Goal: Information Seeking & Learning: Learn about a topic

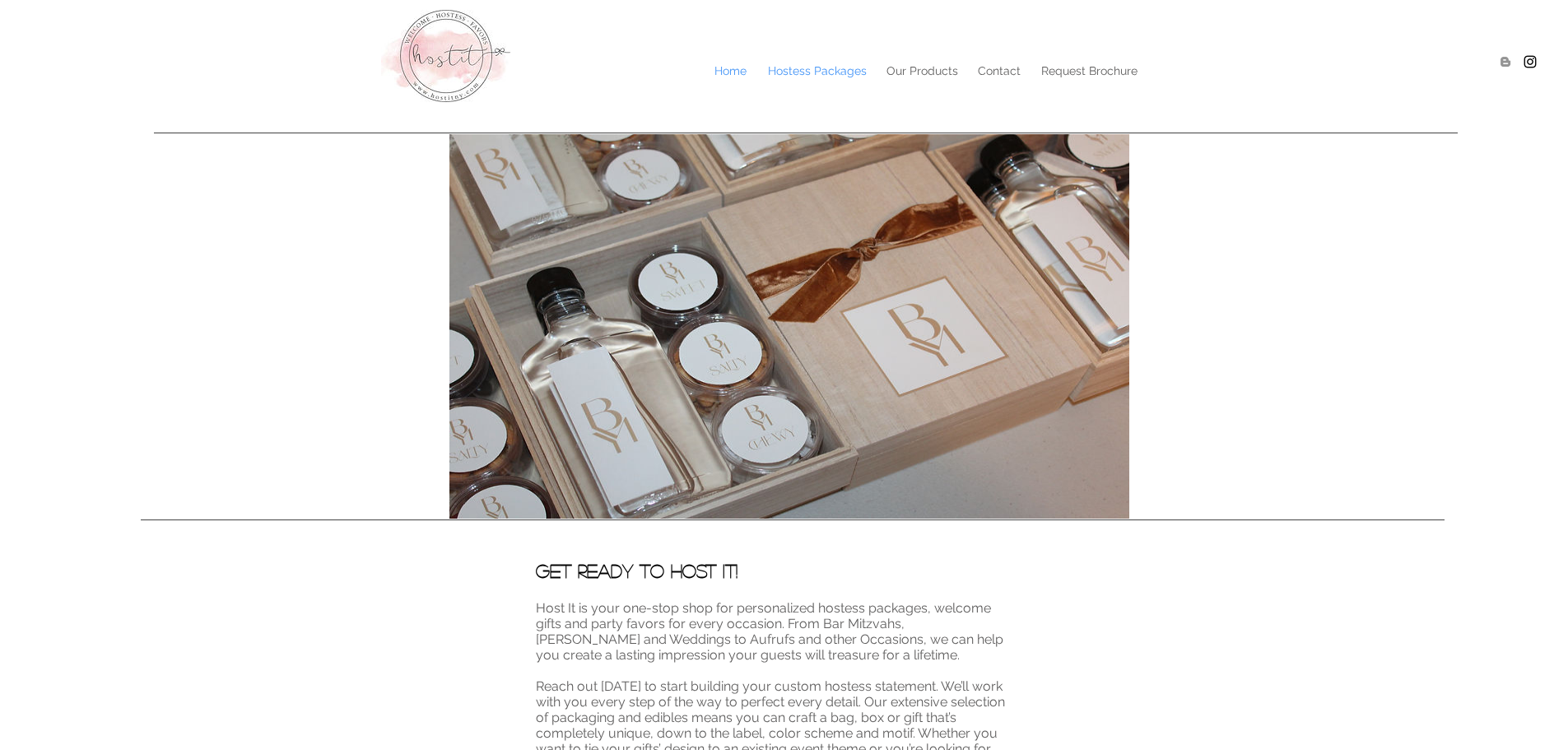
click at [822, 72] on p "Hostess Packages" at bounding box center [817, 71] width 115 height 25
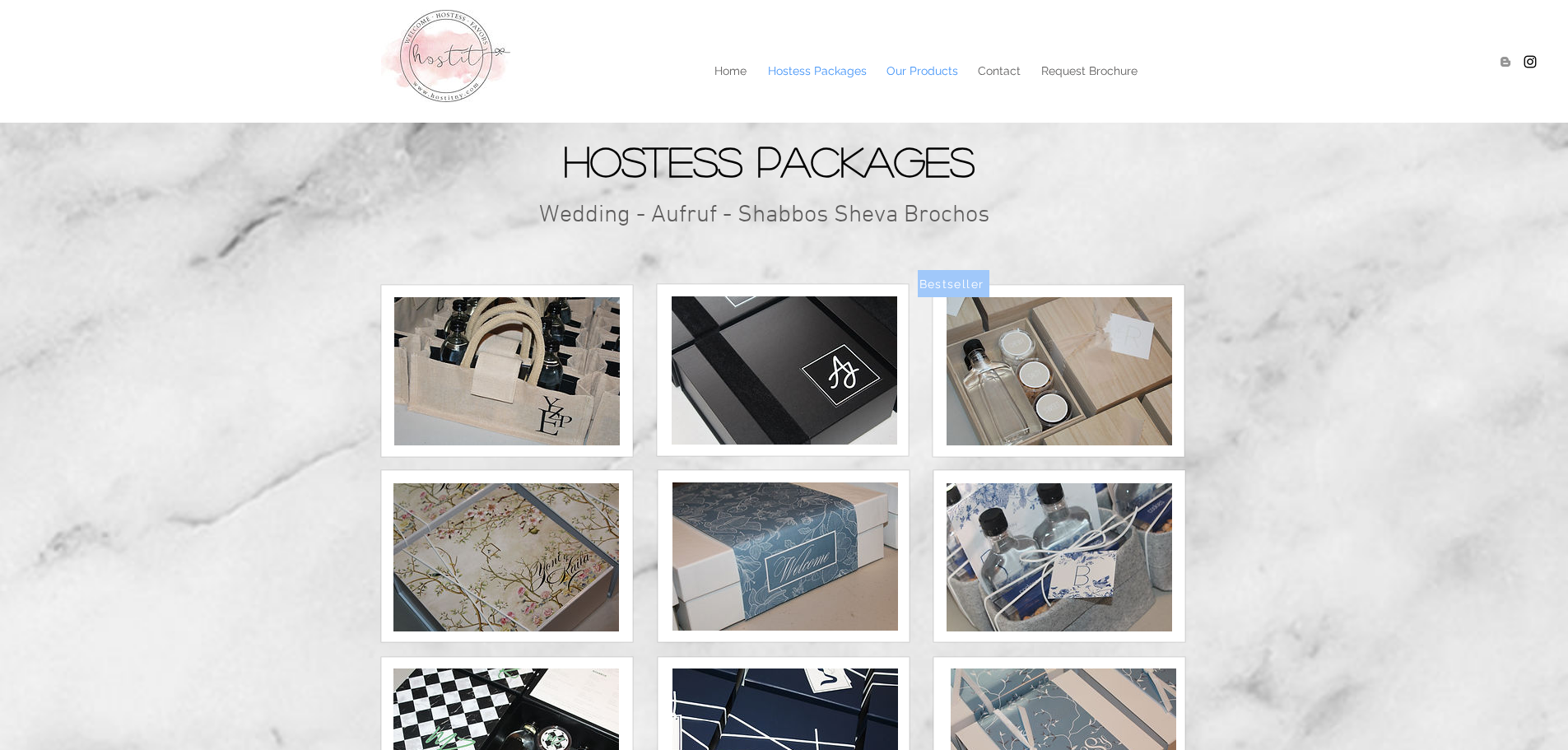
click at [924, 74] on p "Our Products" at bounding box center [922, 71] width 88 height 25
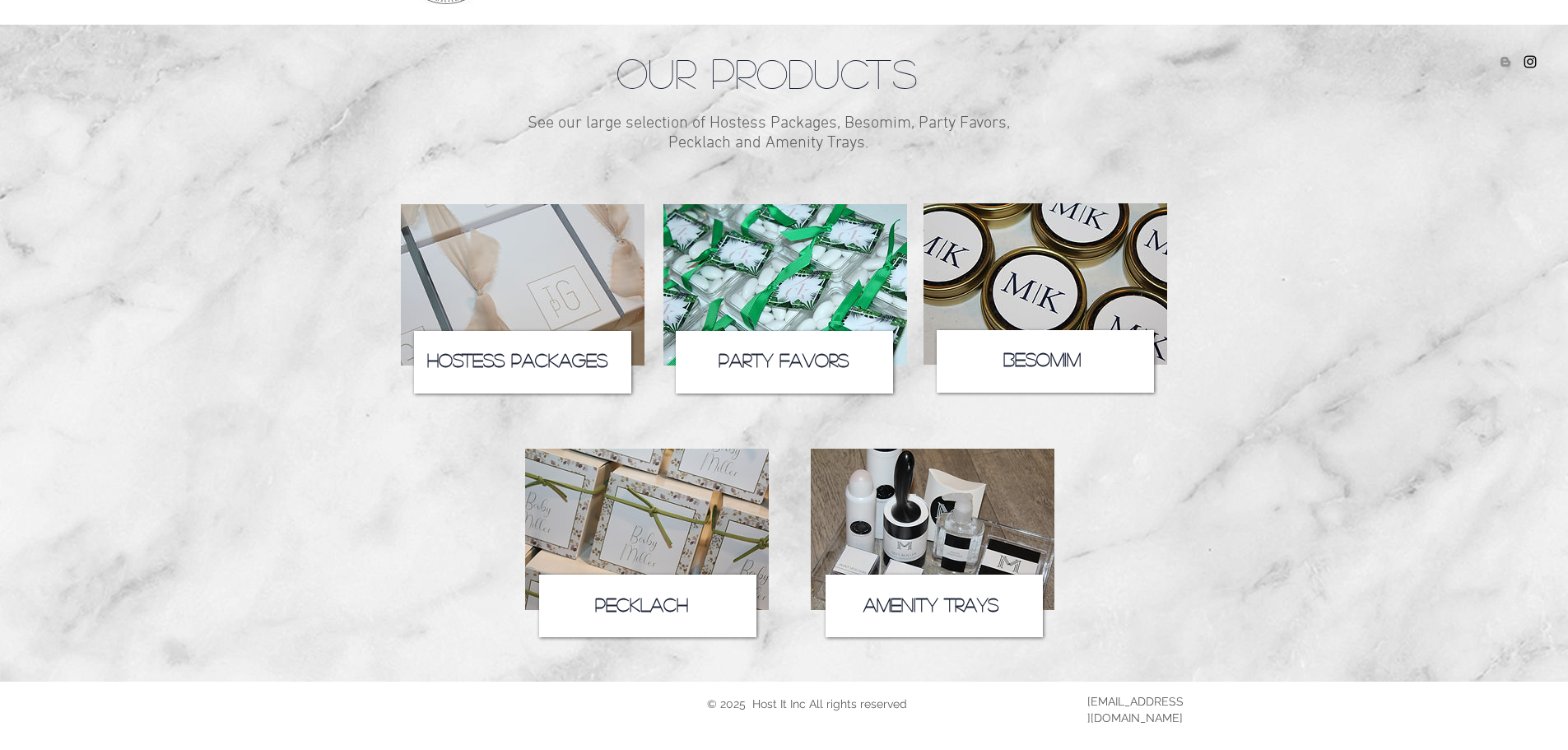
scroll to position [104, 0]
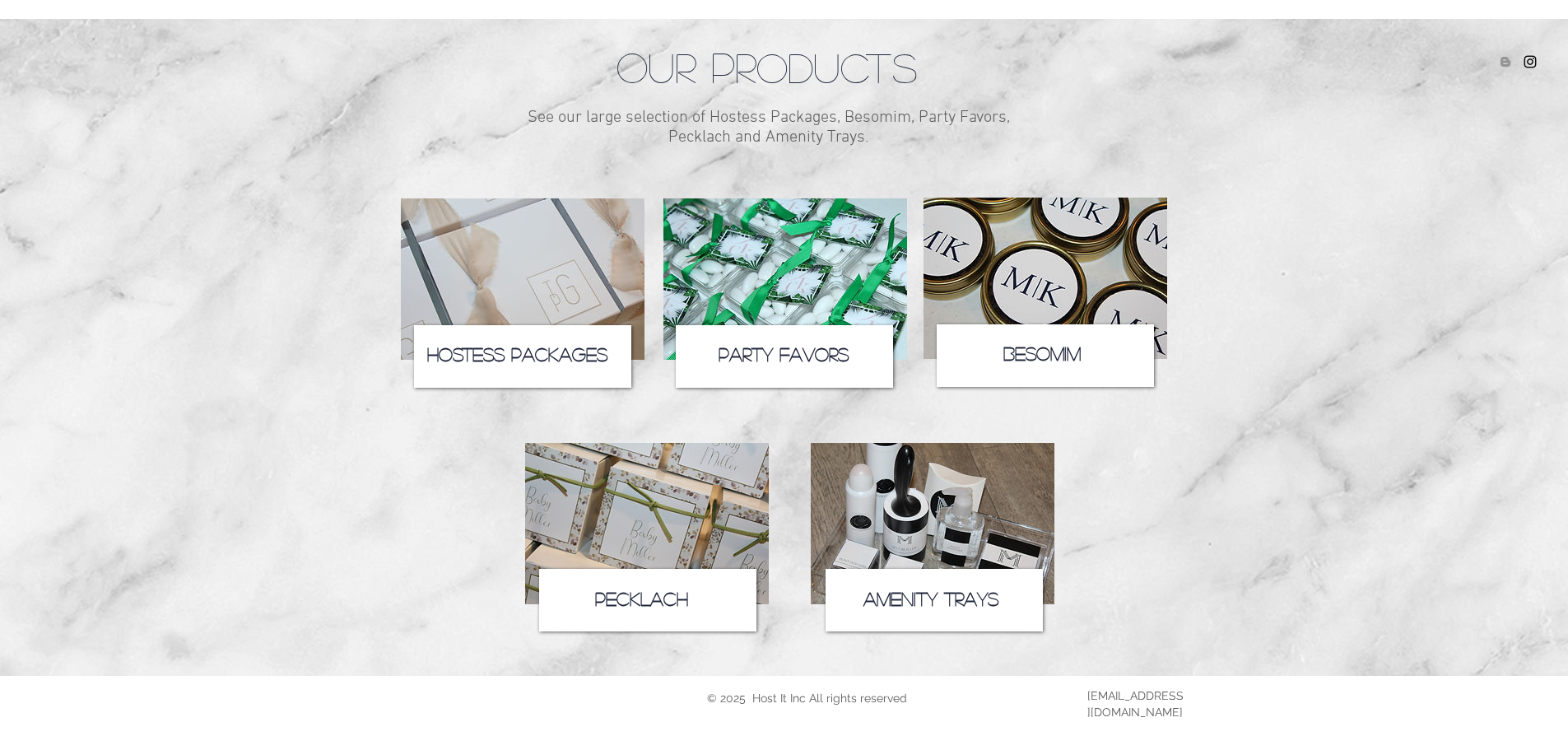
click at [921, 597] on span "Amenity Trays" at bounding box center [930, 598] width 135 height 18
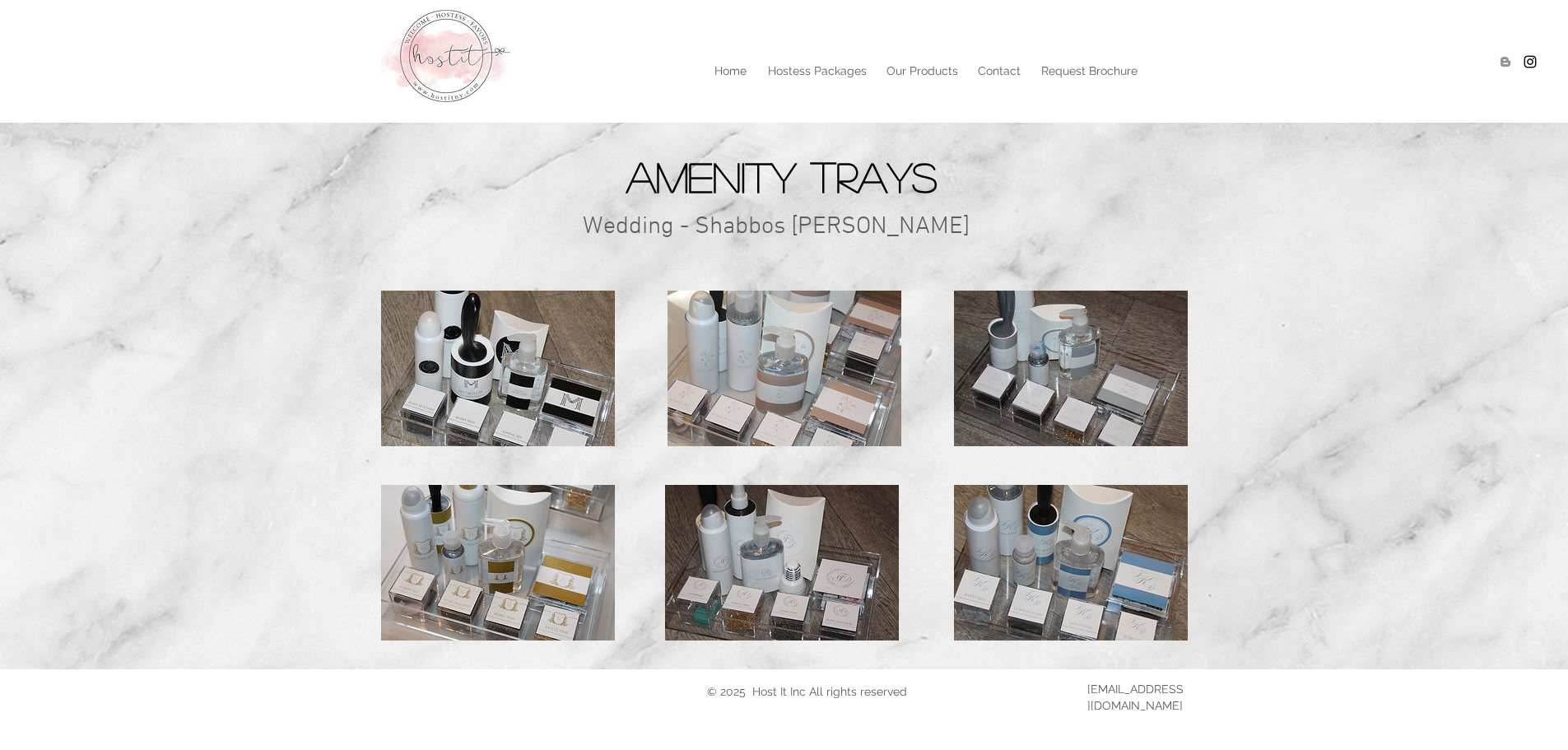
click at [554, 576] on img at bounding box center [498, 562] width 233 height 155
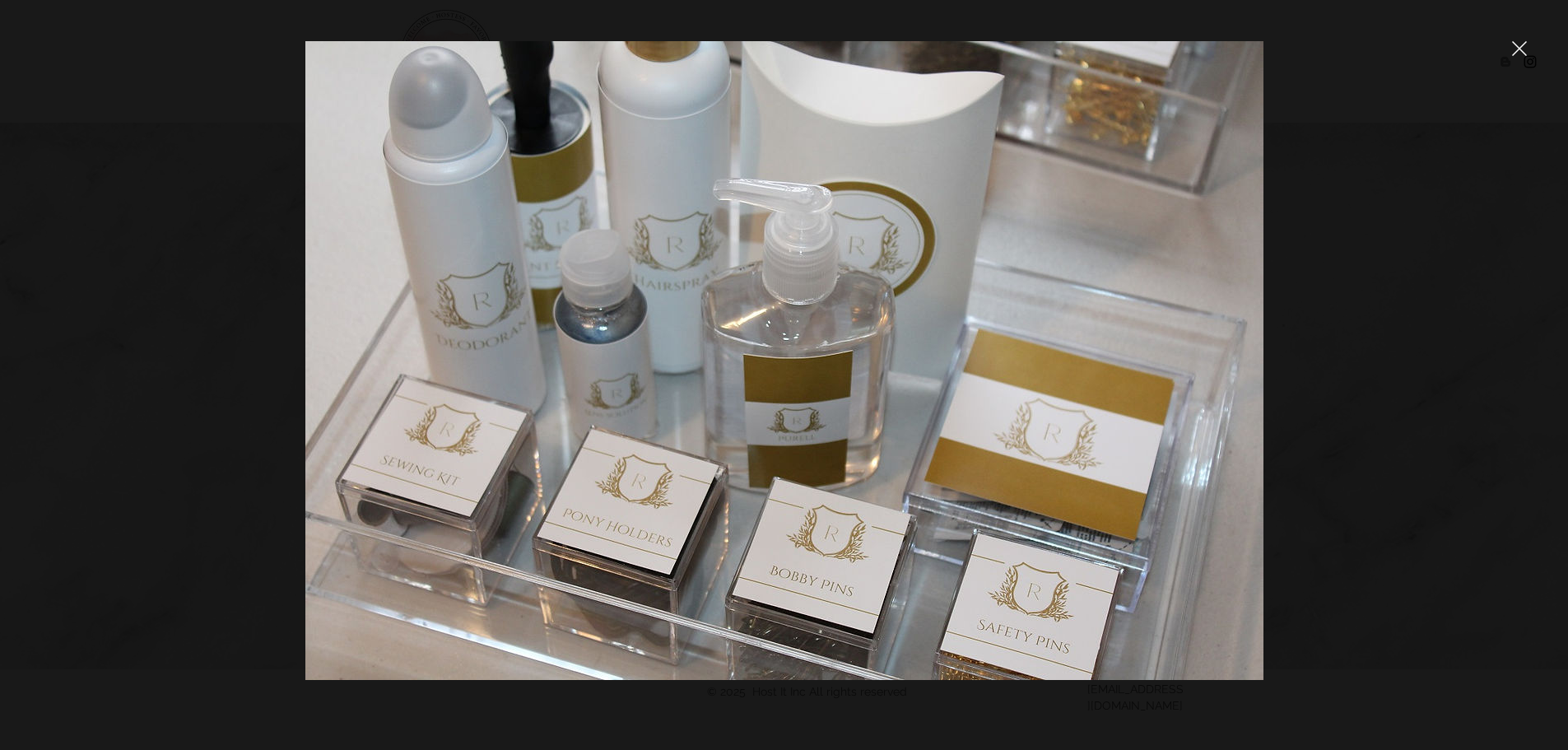
drag, startPoint x: 891, startPoint y: 462, endPoint x: 712, endPoint y: 501, distance: 183.2
click at [712, 501] on img at bounding box center [784, 360] width 958 height 639
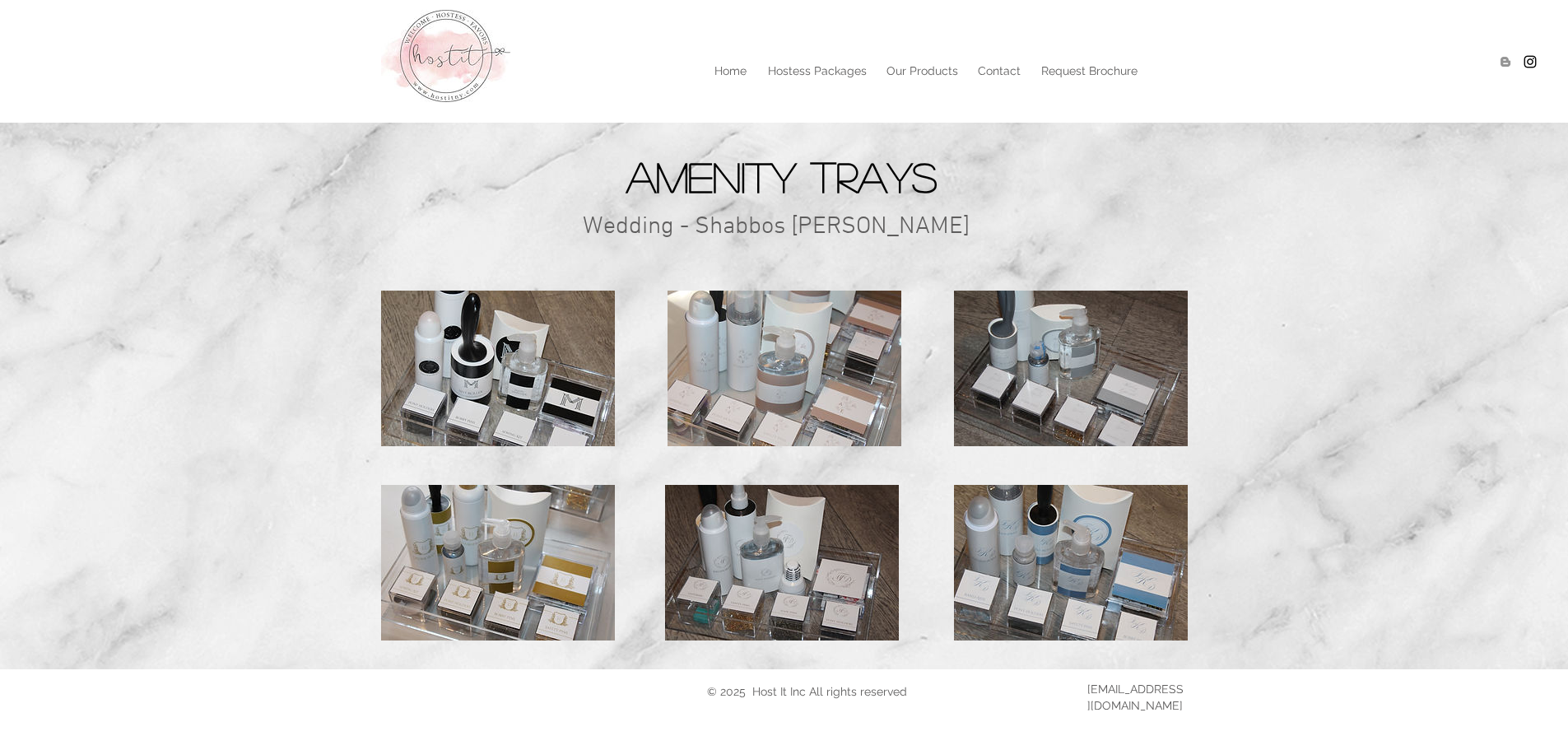
click at [848, 392] on img at bounding box center [784, 368] width 233 height 155
click at [813, 69] on p "Hostess Packages" at bounding box center [817, 71] width 115 height 25
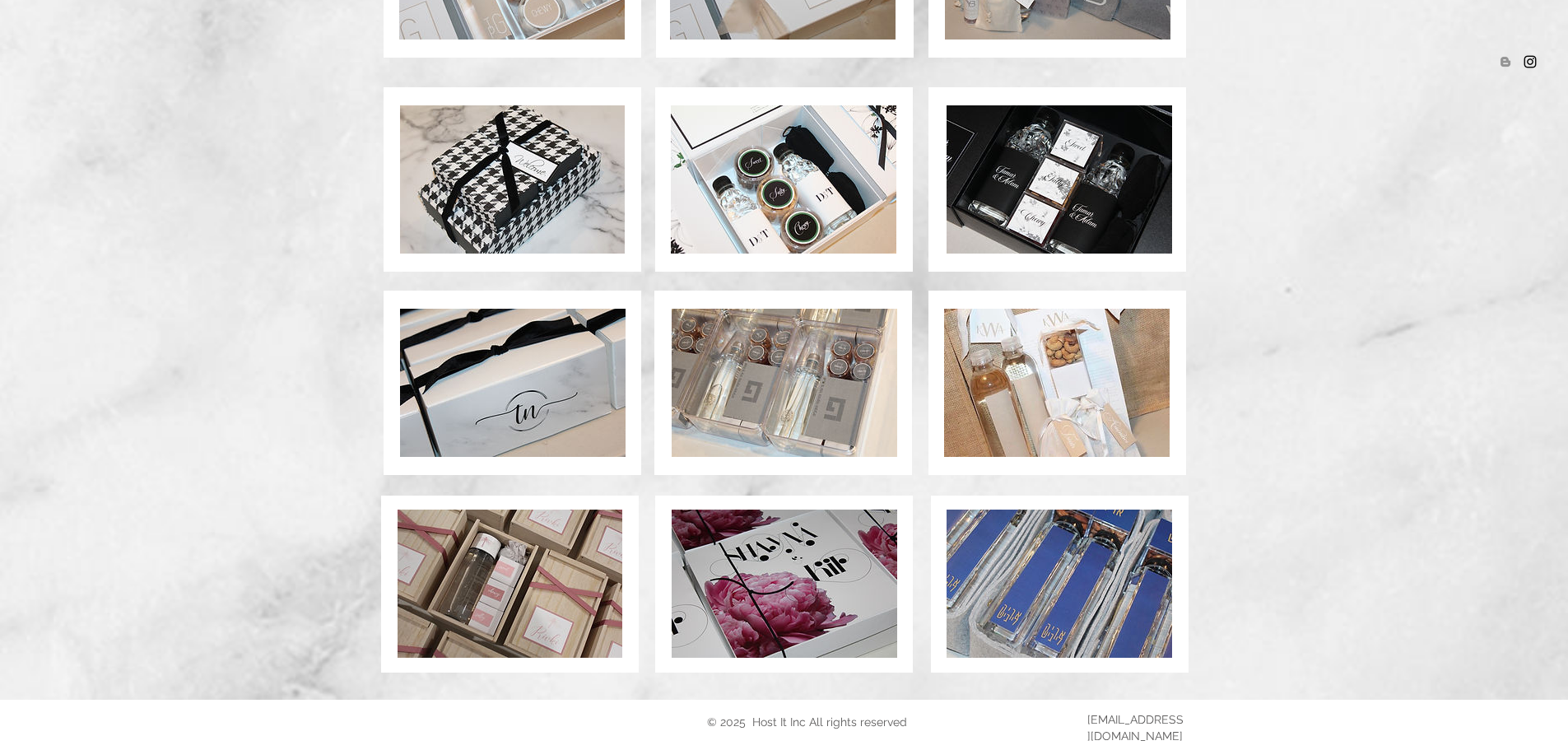
scroll to position [1064, 0]
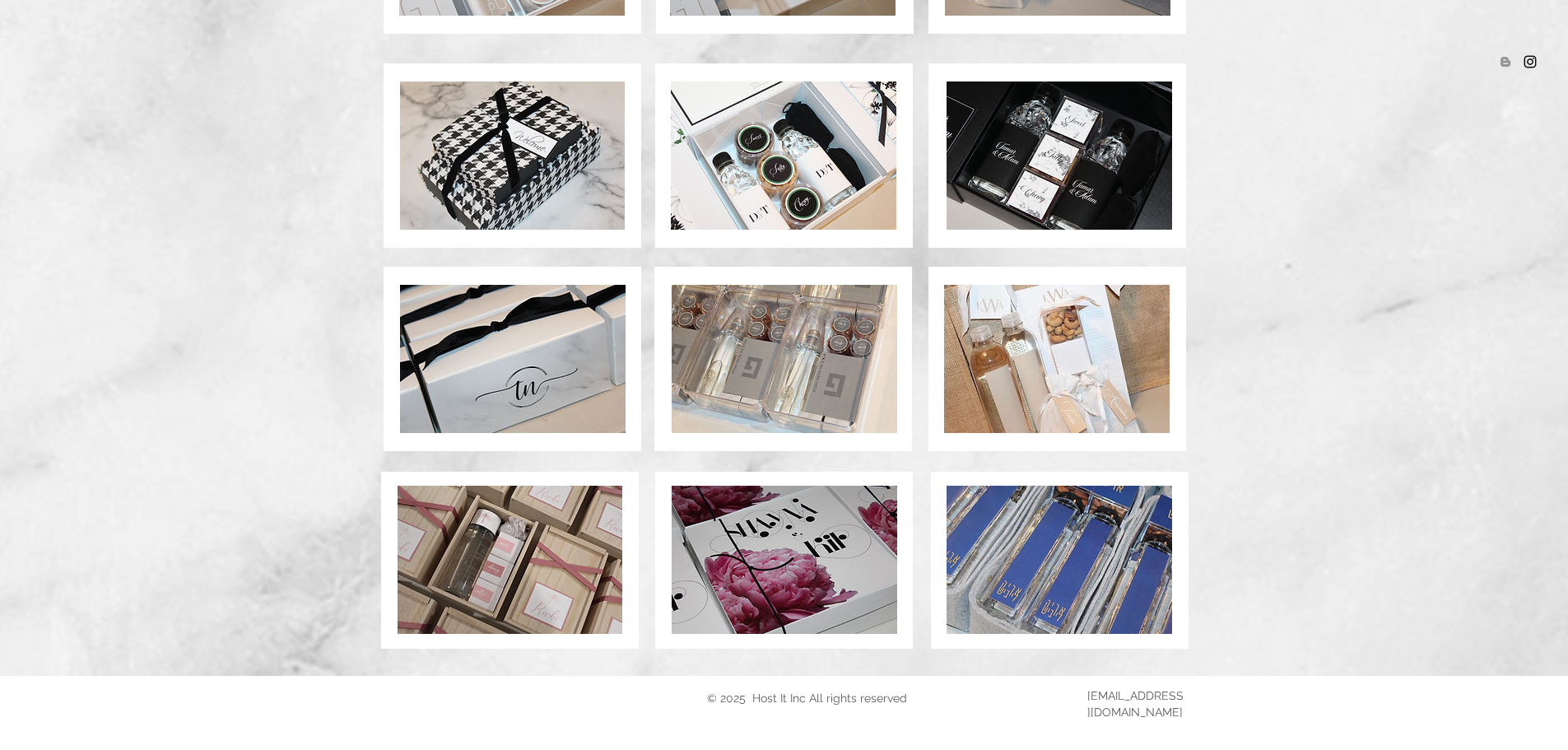
click at [1042, 354] on img at bounding box center [1056, 358] width 226 height 148
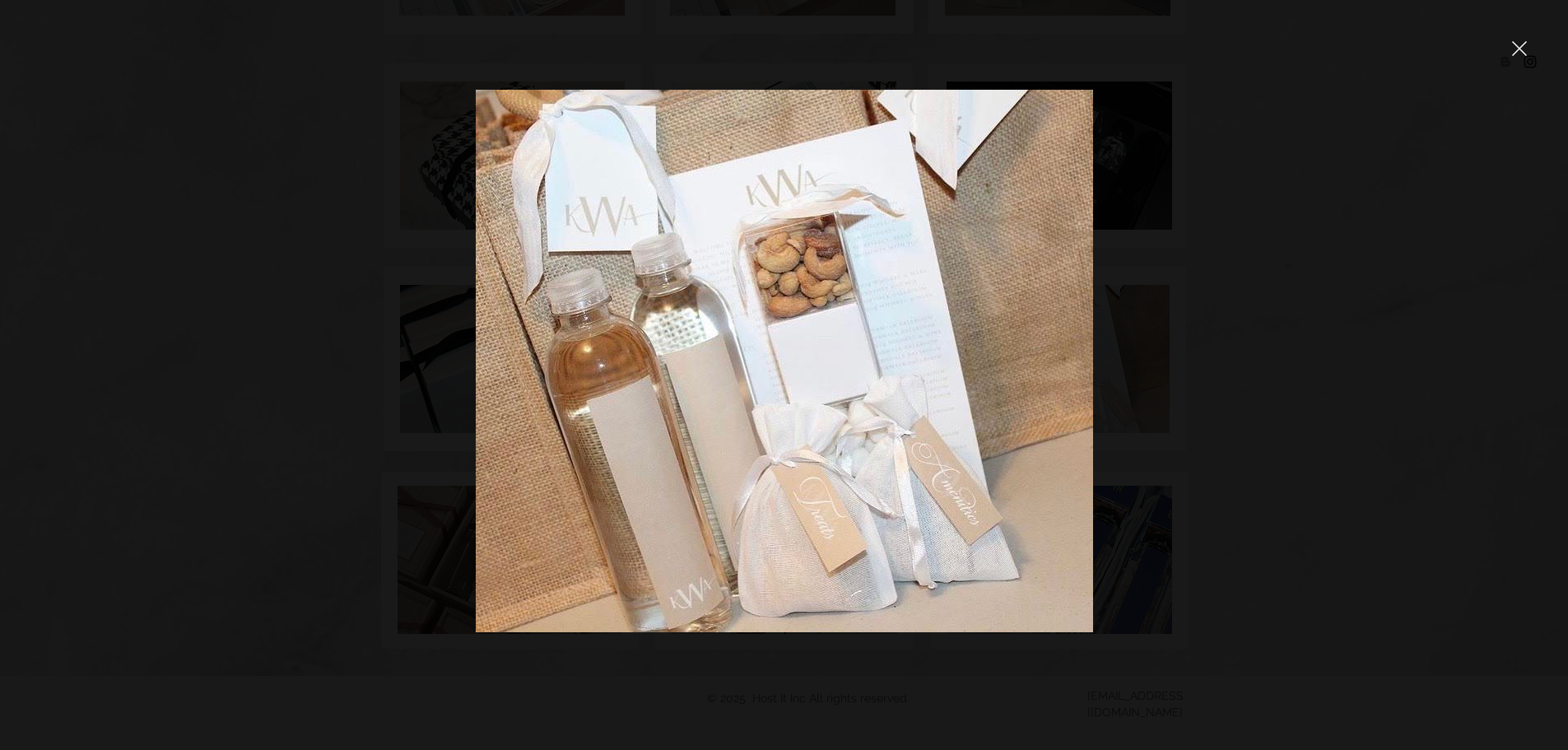
scroll to position [1064, 0]
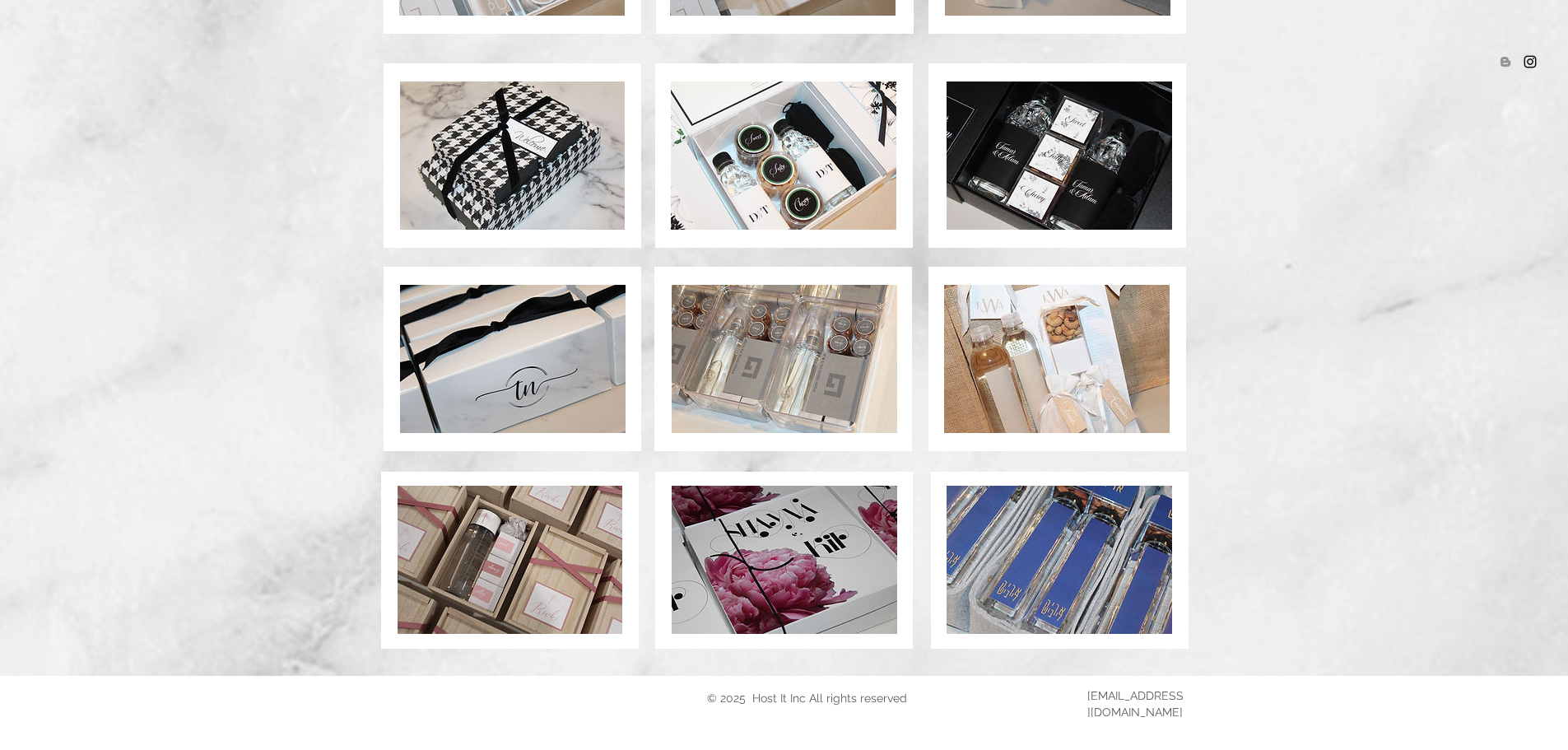
click at [595, 587] on img at bounding box center [511, 559] width 225 height 148
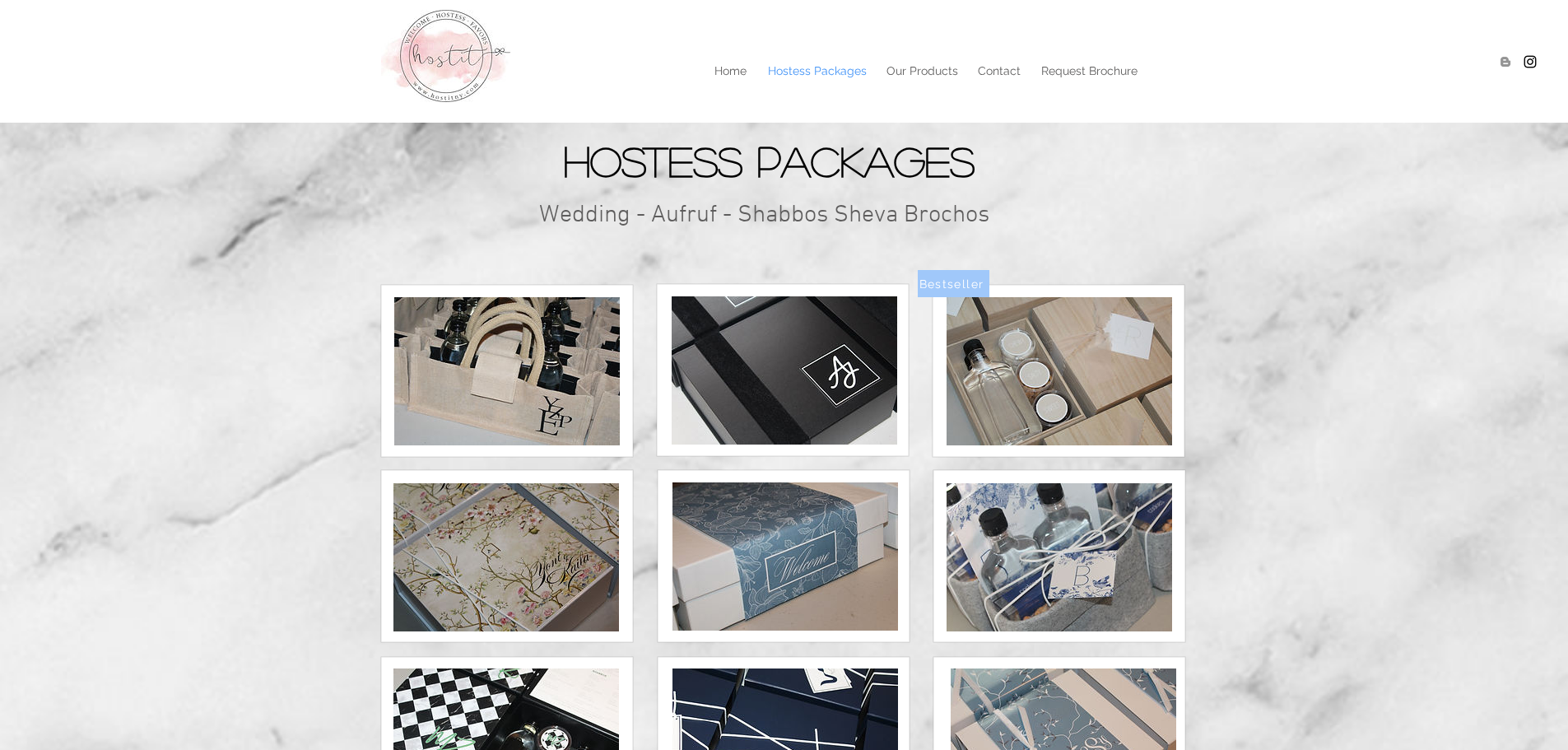
scroll to position [1064, 0]
